Goal: Obtain resource: Download file/media

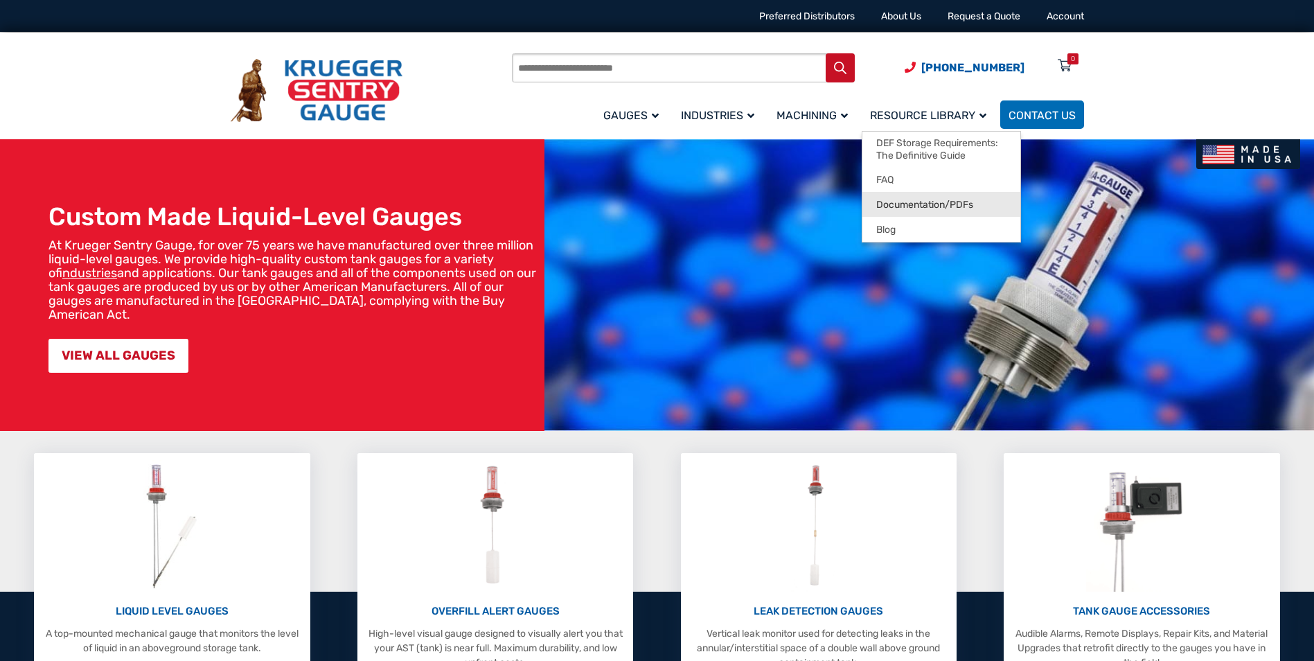
click at [930, 206] on span "Documentation/PDFs" at bounding box center [924, 205] width 97 height 12
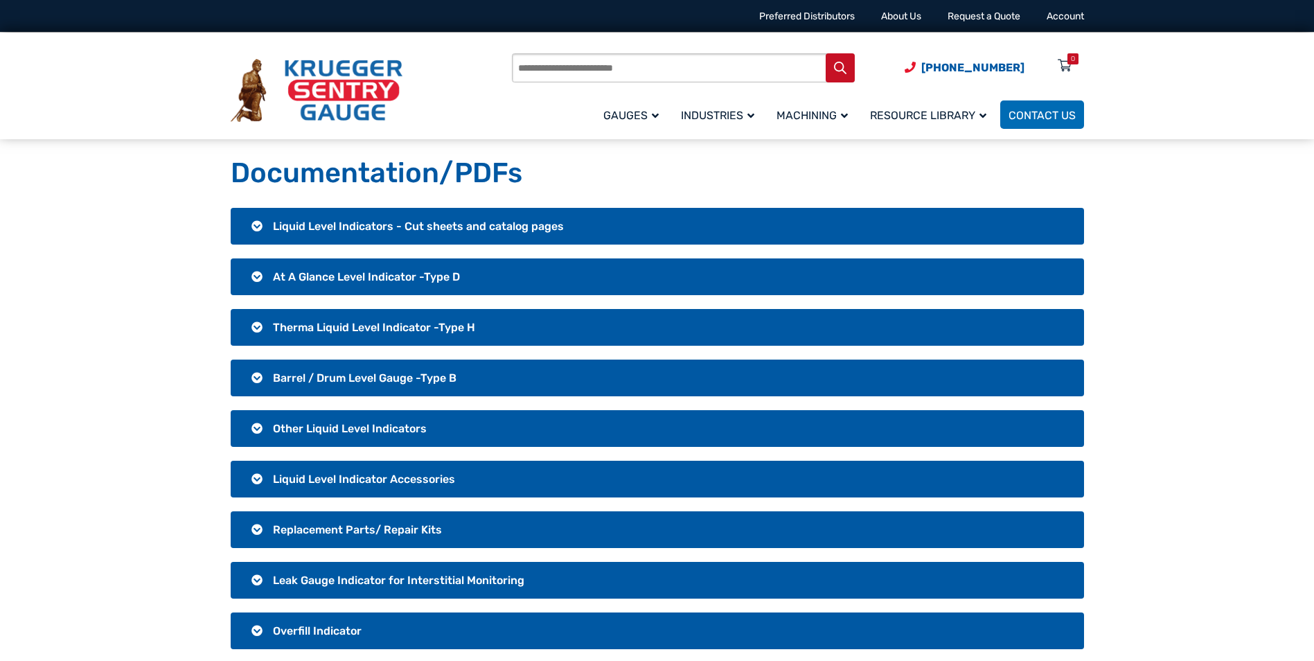
click at [269, 432] on h3 "Other Liquid Level Indicators" at bounding box center [657, 428] width 853 height 37
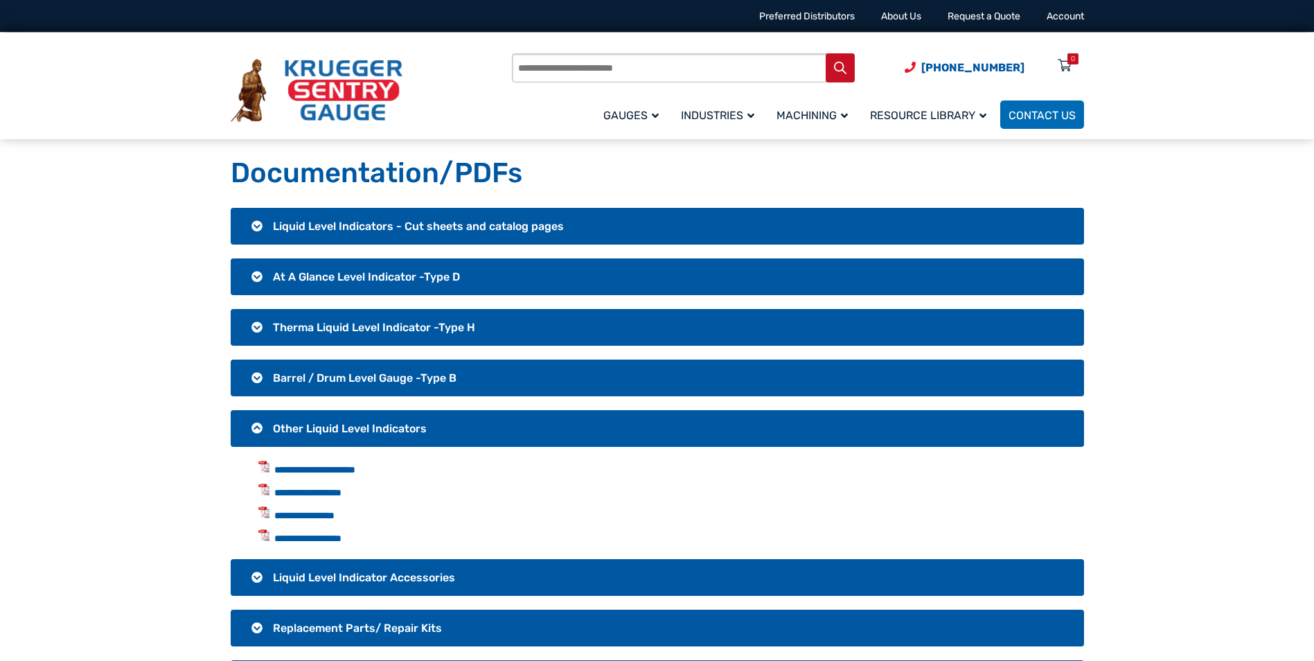
click at [269, 432] on h3 "Other Liquid Level Indicators" at bounding box center [657, 428] width 853 height 37
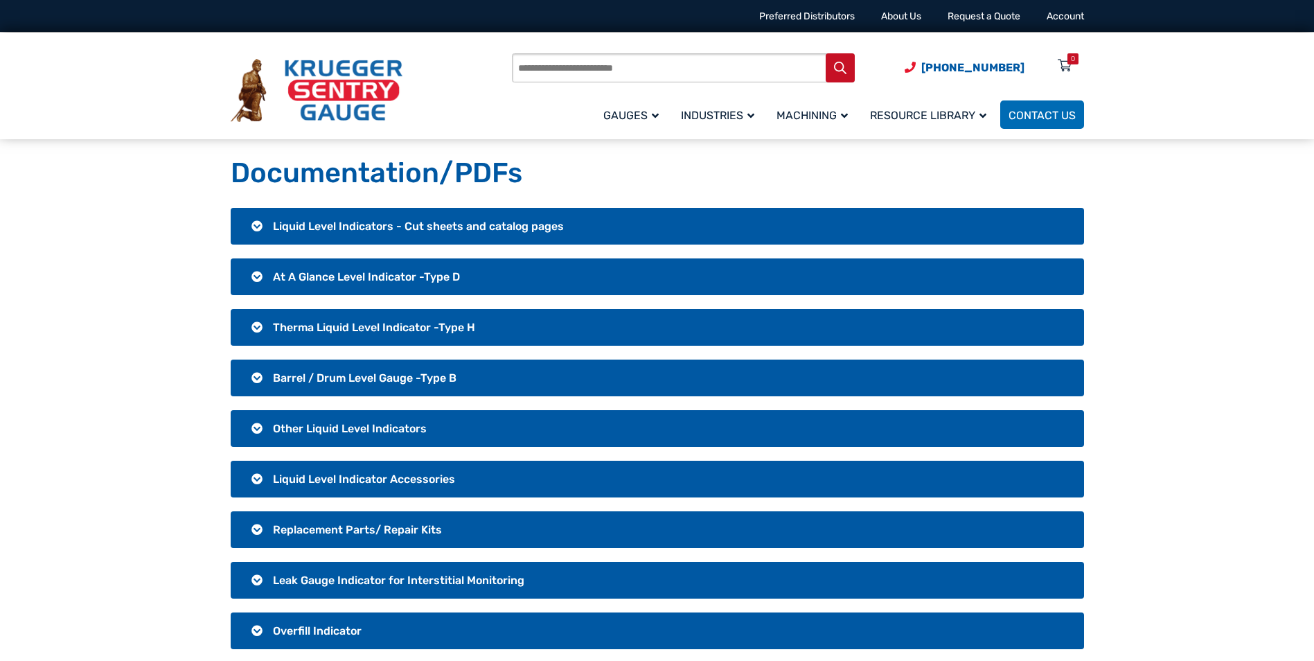
click at [273, 276] on span "At A Glance Level Indicator -Type D" at bounding box center [366, 276] width 187 height 13
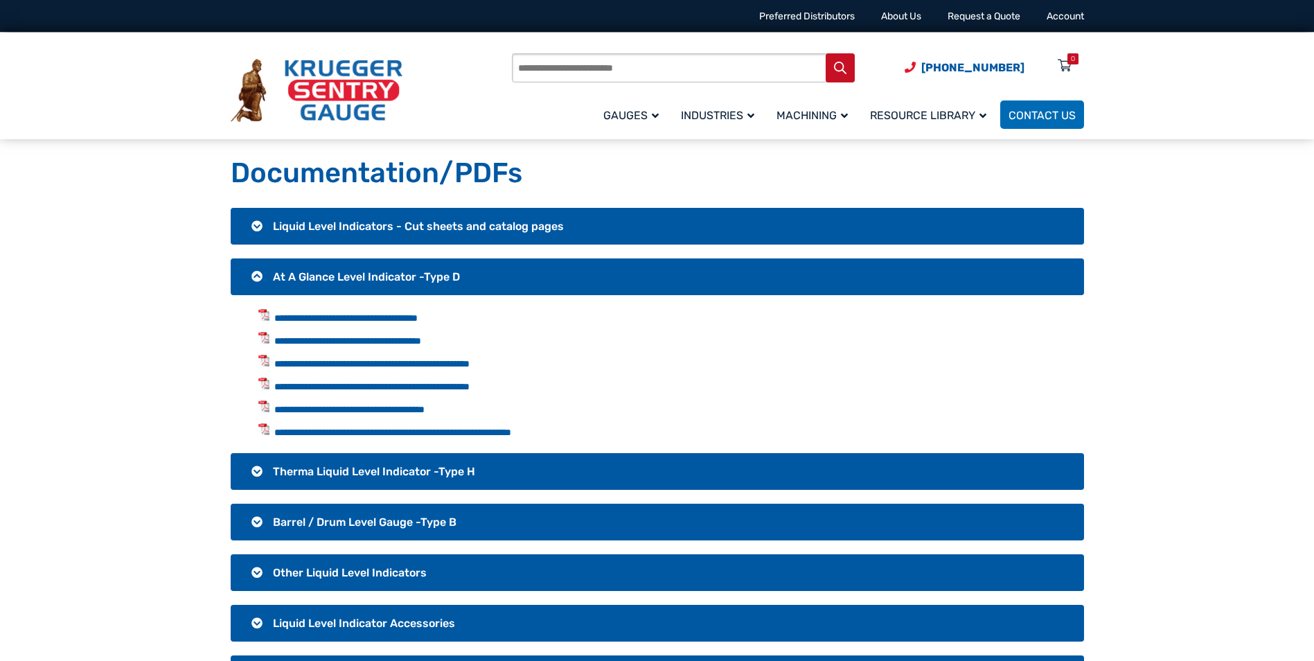
click at [261, 273] on h3 "At A Glance Level Indicator -Type D" at bounding box center [657, 276] width 853 height 37
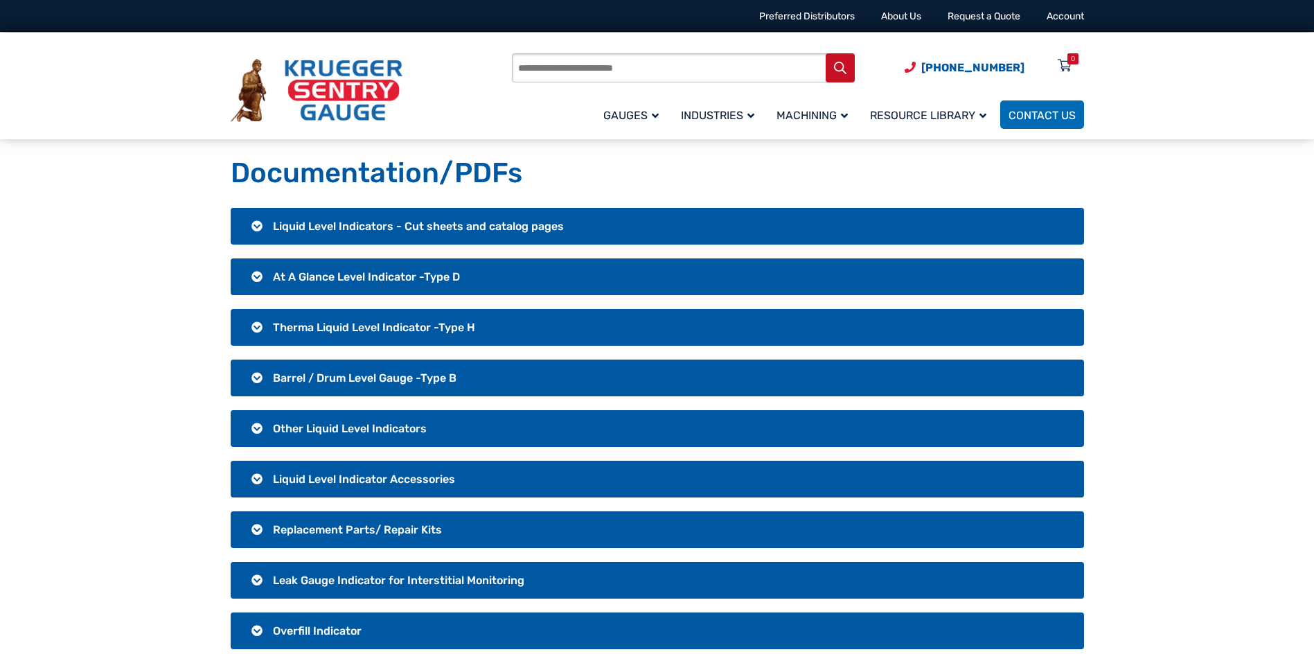
click at [295, 479] on span "Liquid Level Indicator Accessories" at bounding box center [364, 478] width 182 height 13
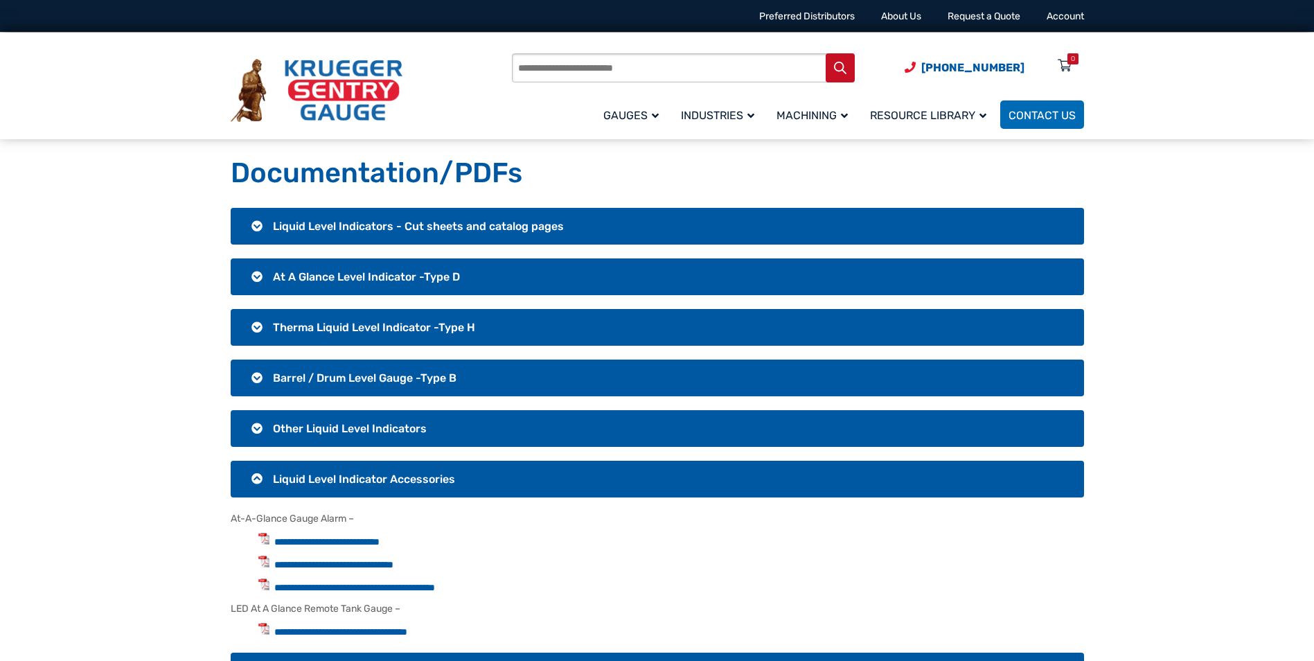
scroll to position [69, 0]
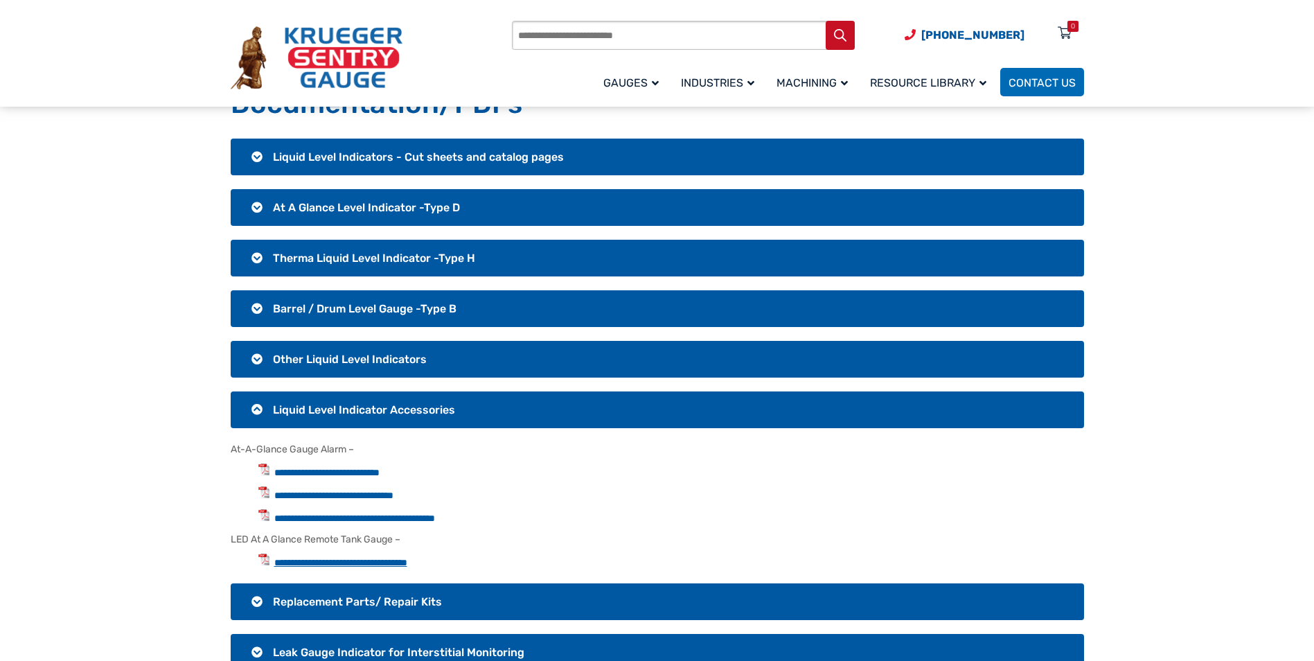
click at [407, 558] on link "**********" at bounding box center [340, 563] width 133 height 10
